Goal: Transaction & Acquisition: Purchase product/service

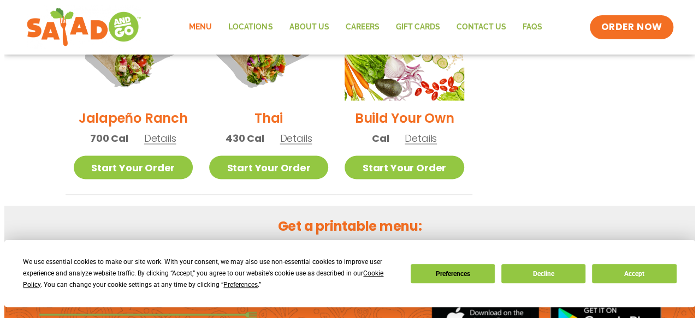
scroll to position [877, 0]
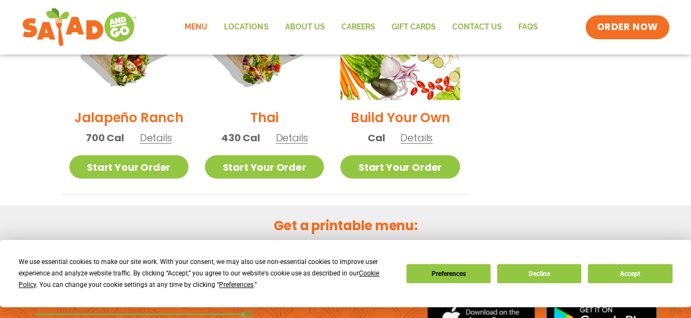
click at [161, 132] on div "Jalapeño Ranch 700 Cal Details" at bounding box center [128, 68] width 119 height 174
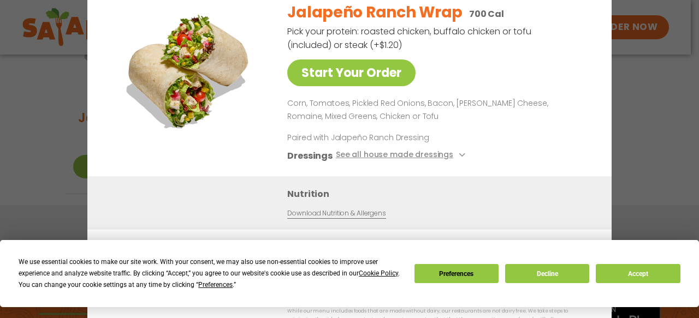
click at [565, 104] on p "Corn, Tomatoes, Pickled Red Onions, Bacon, [PERSON_NAME] Cheese, Romaine, Mixed…" at bounding box center [436, 110] width 298 height 26
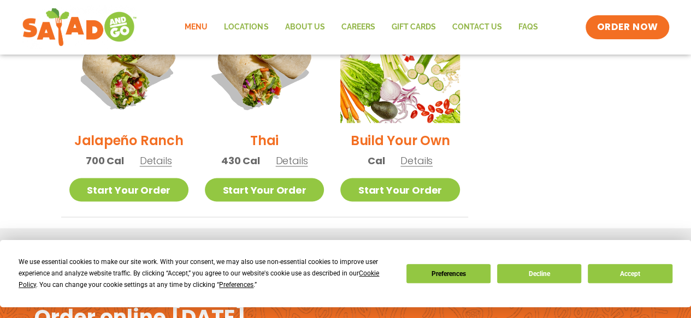
scroll to position [852, 0]
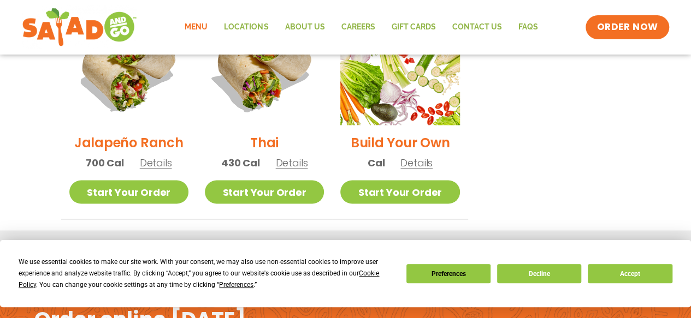
click at [286, 180] on link "Start Your Order" at bounding box center [264, 191] width 119 height 23
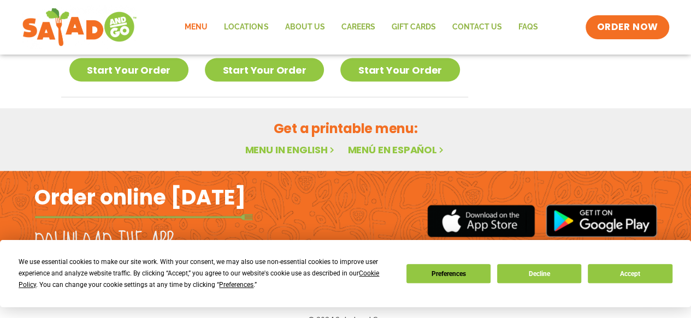
scroll to position [979, 0]
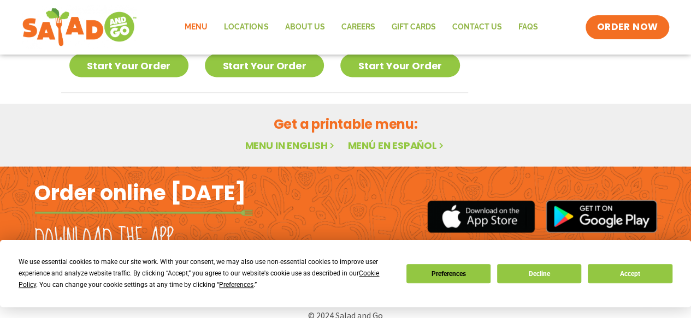
click at [287, 138] on link "Menu in English" at bounding box center [291, 145] width 92 height 14
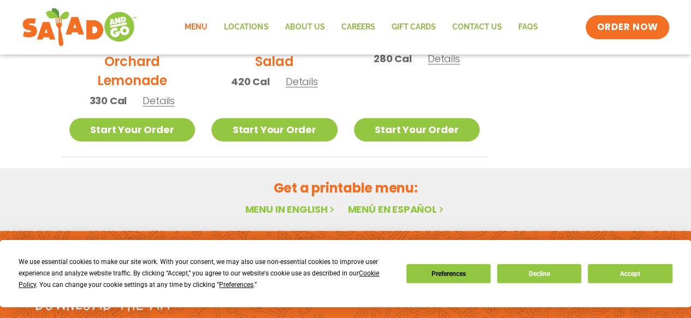
scroll to position [686, 0]
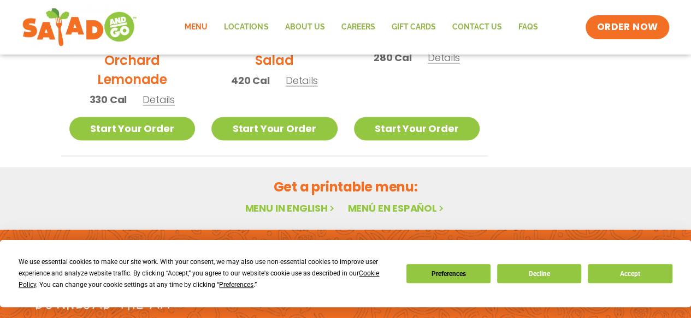
click at [386, 190] on h2 "Get a printable menu:" at bounding box center [345, 187] width 569 height 19
click at [262, 210] on link "Menu in English" at bounding box center [291, 209] width 92 height 14
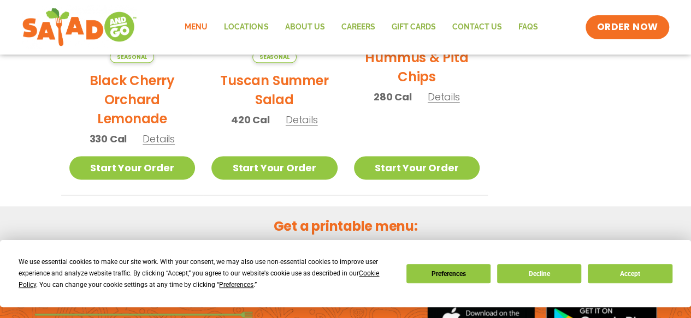
scroll to position [648, 0]
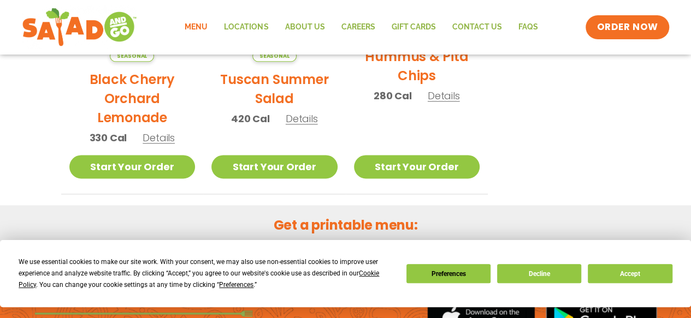
click at [272, 172] on link "Start Your Order" at bounding box center [274, 166] width 126 height 23
